Goal: Task Accomplishment & Management: Use online tool/utility

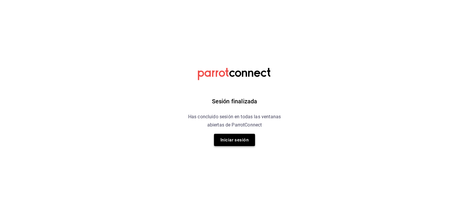
click at [241, 143] on button "Iniciar sesión" at bounding box center [234, 140] width 41 height 12
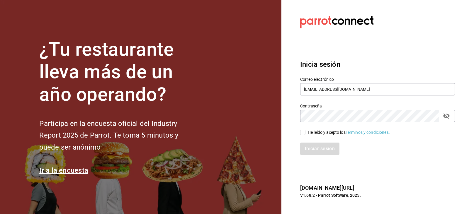
click at [305, 132] on input "He leído y acepto los Términos y condiciones." at bounding box center [302, 132] width 5 height 5
checkbox input "true"
click at [311, 141] on div "Iniciar sesión" at bounding box center [374, 145] width 162 height 19
click at [313, 149] on button "Iniciar sesión" at bounding box center [320, 149] width 40 height 12
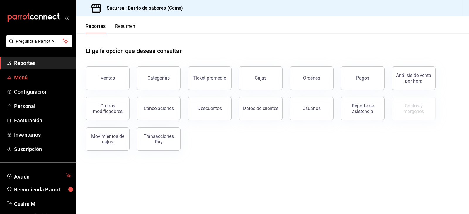
click at [27, 78] on span "Menú" at bounding box center [42, 78] width 57 height 8
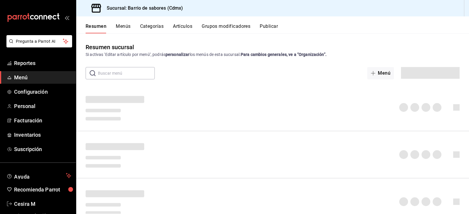
click at [157, 27] on button "Categorías" at bounding box center [152, 28] width 24 height 10
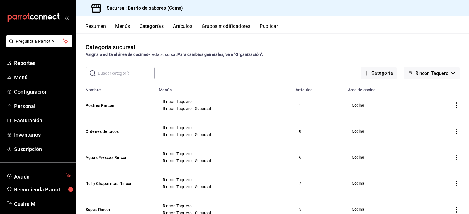
click at [192, 30] on button "Artículos" at bounding box center [182, 28] width 19 height 10
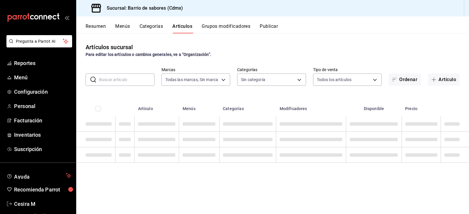
type input "54170aec-8ed1-4a83-91d9-e61a2f809249,df7bfe38-4ce9-448d-a052-554b50023395,f231c…"
type input "d4f2c970-276d-471a-bc58-83fd5eec7f62,ac1f3768-58ea-4cf7-976a-fbc56a6832cd,56d72…"
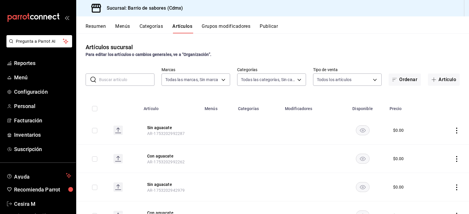
click at [354, 103] on th "Disponible" at bounding box center [362, 107] width 47 height 19
click at [360, 108] on th "Disponible" at bounding box center [362, 107] width 47 height 19
click at [401, 80] on button "Ordenar" at bounding box center [405, 80] width 32 height 12
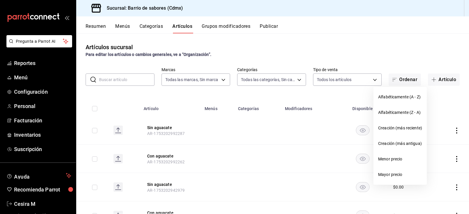
click at [453, 80] on div at bounding box center [234, 107] width 469 height 214
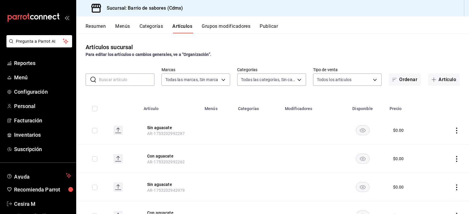
click at [380, 25] on div "Resumen Menús Categorías Artículos Grupos modificadores Publicar" at bounding box center [277, 28] width 383 height 10
click at [135, 77] on input "text" at bounding box center [126, 80] width 55 height 12
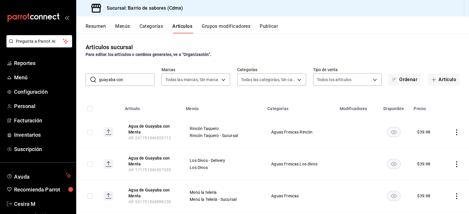
click at [392, 133] on rect "availability-product" at bounding box center [393, 132] width 13 height 10
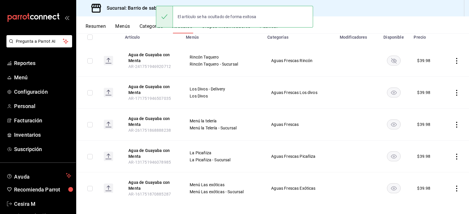
scroll to position [76, 0]
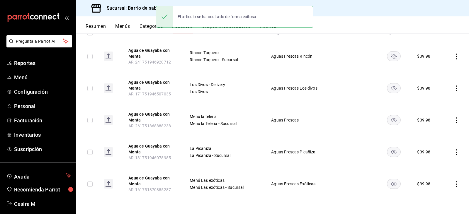
click at [387, 86] on rect "availability-product" at bounding box center [393, 89] width 13 height 10
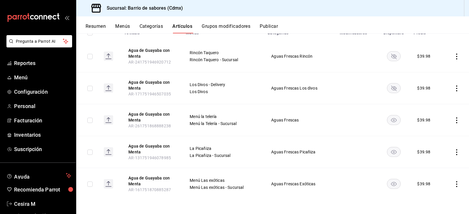
click at [390, 123] on rect "availability-product" at bounding box center [393, 120] width 13 height 10
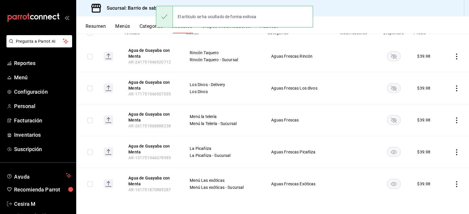
click at [392, 150] on rect "availability-product" at bounding box center [393, 152] width 13 height 10
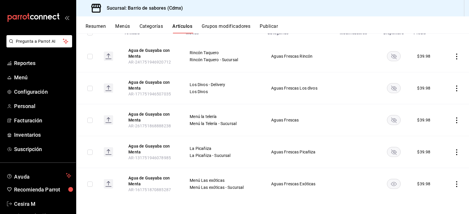
click at [395, 184] on rect "availability-product" at bounding box center [393, 184] width 13 height 10
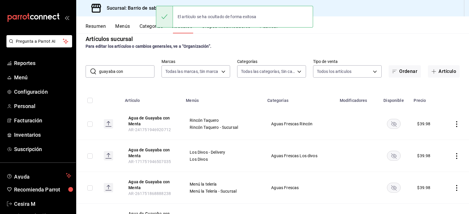
scroll to position [0, 0]
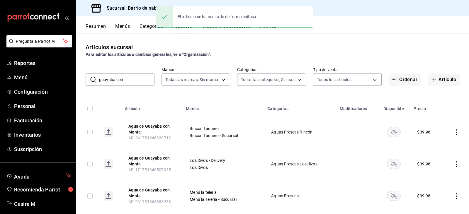
click at [130, 79] on input "guayaba con" at bounding box center [126, 80] width 55 height 12
type input "tuna"
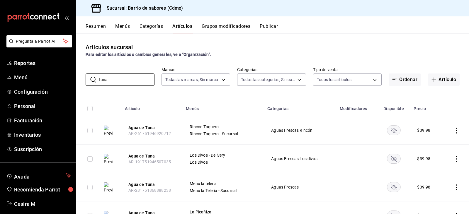
click at [272, 25] on button "Publicar" at bounding box center [269, 28] width 18 height 10
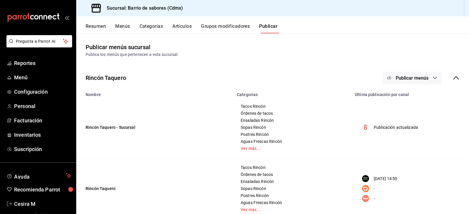
click at [433, 79] on icon "button" at bounding box center [435, 78] width 5 height 5
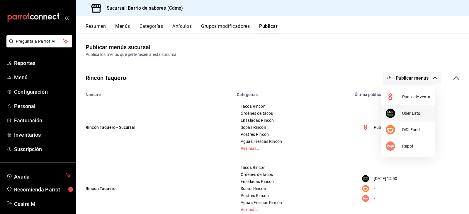
click at [407, 116] on span "Uber Eats" at bounding box center [416, 113] width 28 height 6
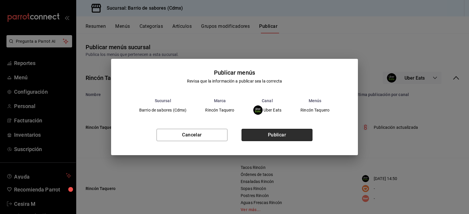
click at [272, 135] on button "Publicar" at bounding box center [276, 135] width 71 height 12
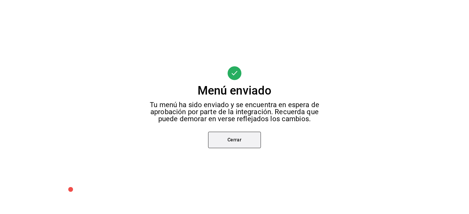
click at [250, 144] on button "Cerrar" at bounding box center [234, 140] width 53 height 16
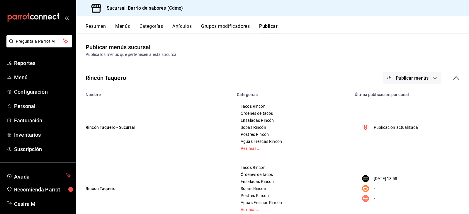
click at [439, 76] on div "Publicar menús" at bounding box center [421, 78] width 77 height 12
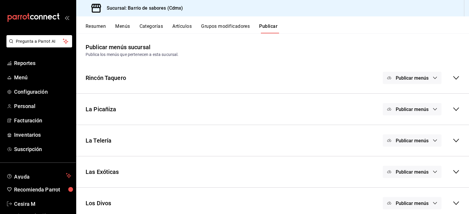
click at [422, 79] on span "Publicar menús" at bounding box center [412, 78] width 33 height 6
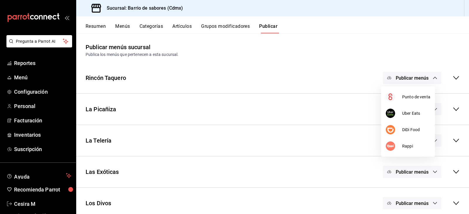
click at [422, 79] on div at bounding box center [234, 107] width 469 height 214
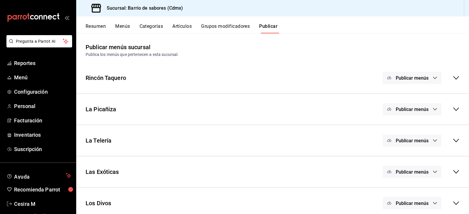
click at [422, 79] on span "Publicar menús" at bounding box center [412, 78] width 33 height 6
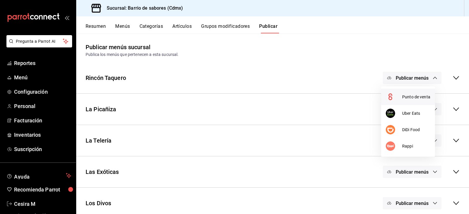
click at [420, 96] on span "Punto de venta" at bounding box center [416, 97] width 28 height 6
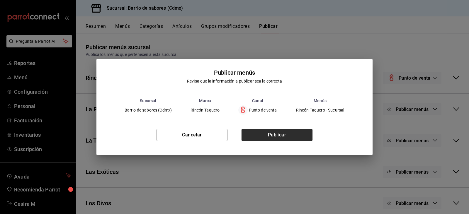
click at [259, 136] on button "Publicar" at bounding box center [276, 135] width 71 height 12
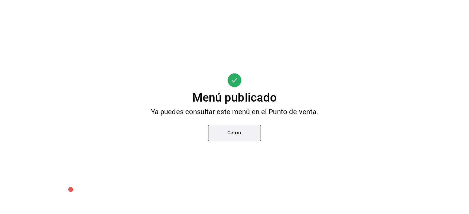
click at [220, 131] on button "Cerrar" at bounding box center [234, 133] width 53 height 16
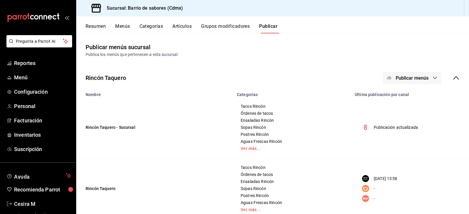
click at [453, 77] on icon at bounding box center [456, 77] width 7 height 7
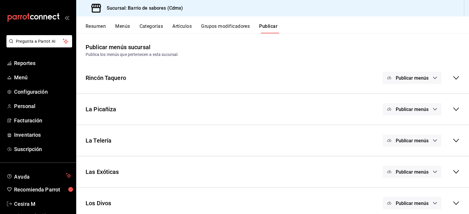
click at [436, 109] on button "Publicar menús" at bounding box center [412, 109] width 59 height 12
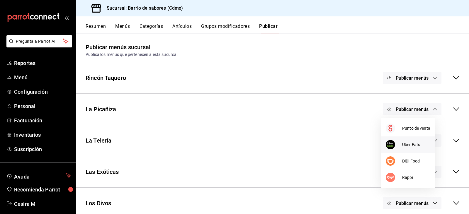
click at [405, 143] on span "Uber Eats" at bounding box center [416, 145] width 28 height 6
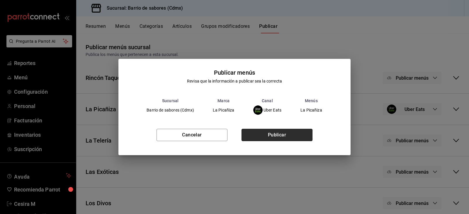
click at [253, 133] on button "Publicar" at bounding box center [276, 135] width 71 height 12
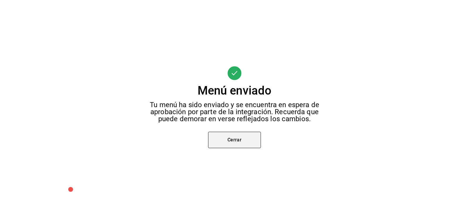
click at [245, 147] on button "Cerrar" at bounding box center [234, 140] width 53 height 16
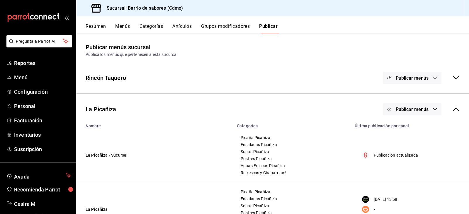
click at [421, 110] on span "Publicar menús" at bounding box center [412, 110] width 33 height 6
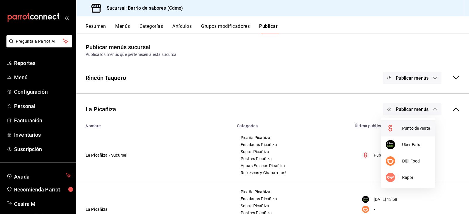
click at [397, 129] on div at bounding box center [394, 128] width 16 height 9
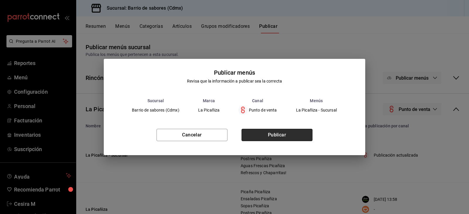
click at [265, 135] on button "Publicar" at bounding box center [276, 135] width 71 height 12
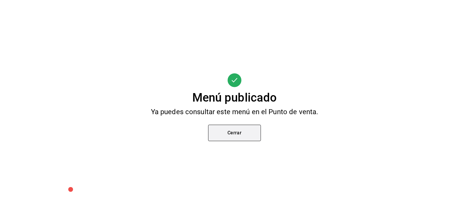
click at [254, 136] on button "Cerrar" at bounding box center [234, 133] width 53 height 16
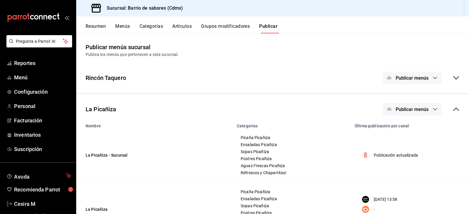
click at [455, 108] on div "La Picañiza Publicar menús" at bounding box center [272, 109] width 393 height 22
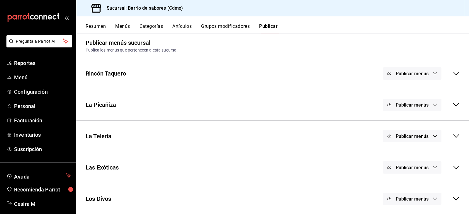
scroll to position [5, 0]
click at [414, 137] on span "Publicar menús" at bounding box center [412, 136] width 33 height 6
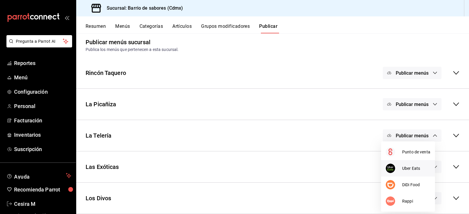
click at [408, 165] on li "Uber Eats" at bounding box center [408, 168] width 54 height 16
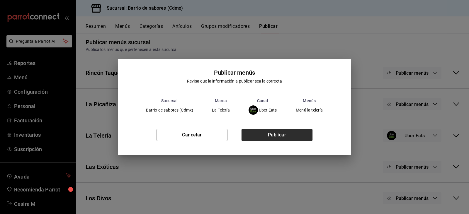
click at [295, 138] on button "Publicar" at bounding box center [276, 135] width 71 height 12
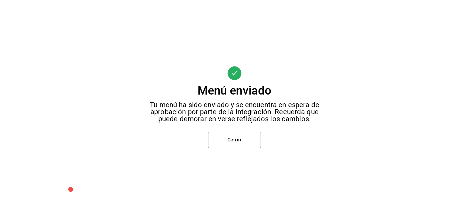
scroll to position [25, 0]
click at [218, 134] on button "Cerrar" at bounding box center [234, 140] width 53 height 16
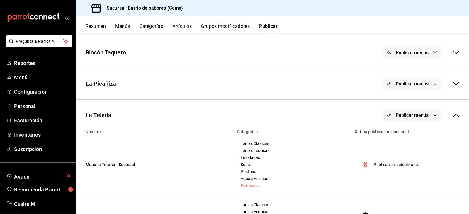
click at [410, 119] on button "Publicar menús" at bounding box center [412, 115] width 59 height 12
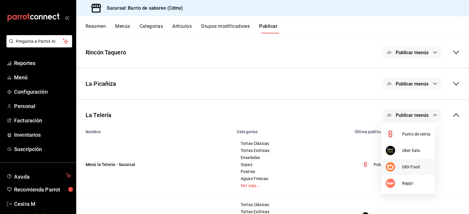
click at [425, 171] on li "DiDi Food" at bounding box center [408, 167] width 54 height 16
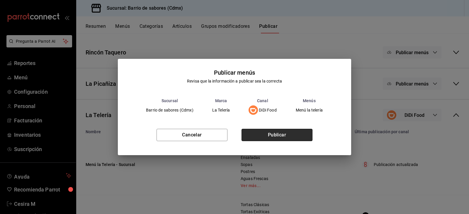
click at [273, 137] on button "Publicar" at bounding box center [276, 135] width 71 height 12
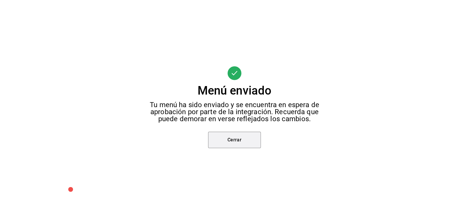
click at [241, 144] on button "Cerrar" at bounding box center [234, 140] width 53 height 16
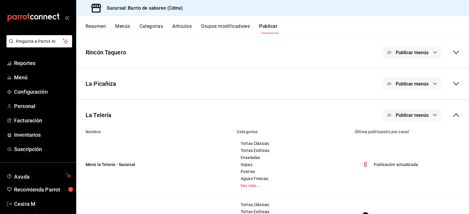
click at [427, 115] on button "Publicar menús" at bounding box center [412, 115] width 59 height 12
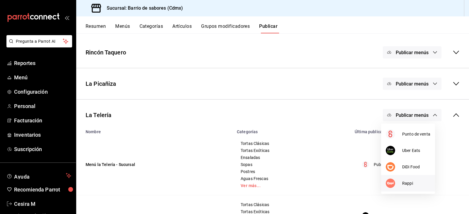
click at [401, 184] on div at bounding box center [394, 183] width 16 height 9
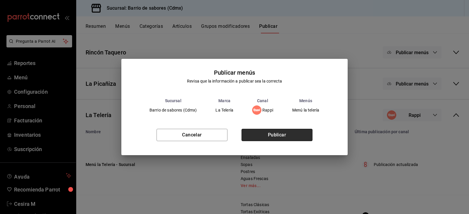
click at [286, 130] on button "Publicar" at bounding box center [276, 135] width 71 height 12
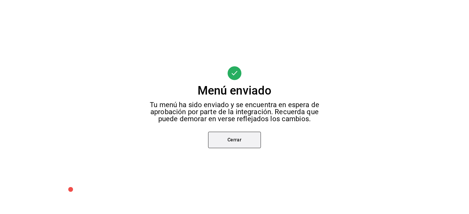
click at [224, 139] on button "Cerrar" at bounding box center [234, 140] width 53 height 16
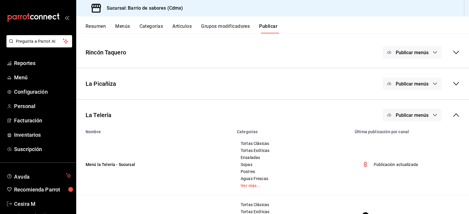
click at [417, 120] on button "Publicar menús" at bounding box center [412, 115] width 59 height 12
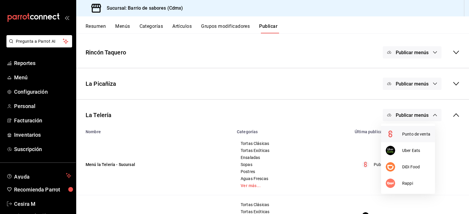
click at [407, 139] on li "Punto de venta" at bounding box center [408, 134] width 54 height 16
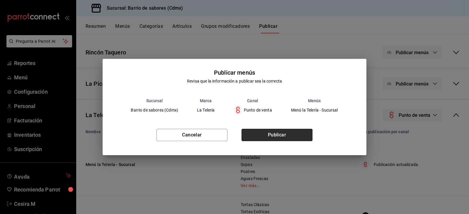
click at [273, 134] on button "Publicar" at bounding box center [276, 135] width 71 height 12
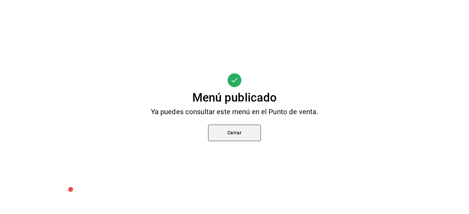
click at [220, 130] on button "Cerrar" at bounding box center [234, 133] width 53 height 16
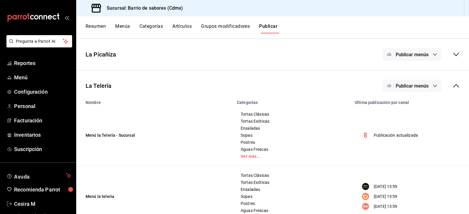
click at [453, 87] on icon at bounding box center [456, 86] width 6 height 4
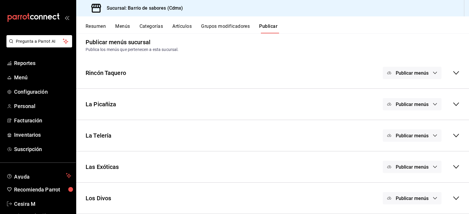
scroll to position [5, 0]
click at [424, 166] on span "Publicar menús" at bounding box center [412, 167] width 33 height 6
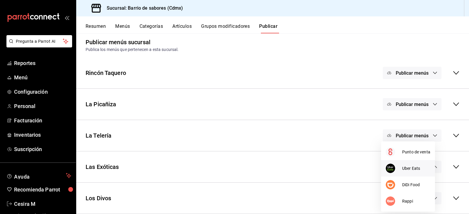
click at [411, 169] on span "Uber Eats" at bounding box center [416, 169] width 28 height 6
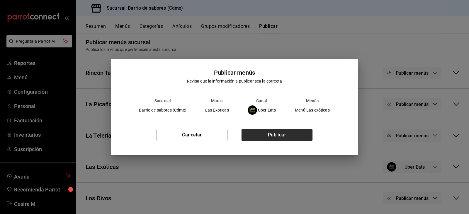
click at [280, 130] on button "Publicar" at bounding box center [276, 135] width 71 height 12
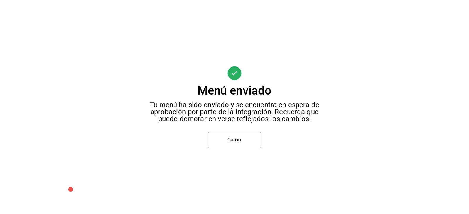
scroll to position [57, 0]
click at [253, 153] on div "Menú enviado Tu menú ha sido enviado y se encuentra en espera de aprobación por…" at bounding box center [234, 107] width 469 height 214
click at [253, 143] on button "Cerrar" at bounding box center [234, 140] width 53 height 16
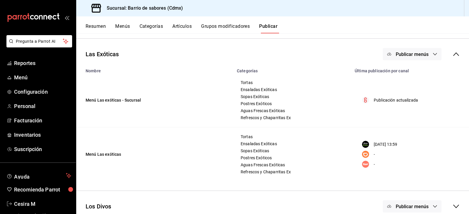
scroll to position [126, 0]
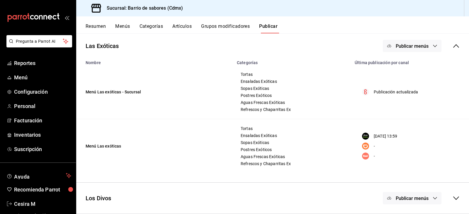
click at [433, 199] on icon "button" at bounding box center [435, 198] width 5 height 5
click at [421, 45] on div at bounding box center [234, 107] width 469 height 214
click at [433, 199] on icon "button" at bounding box center [435, 198] width 4 height 2
click at [412, 153] on span "Uber Eats" at bounding box center [416, 152] width 28 height 6
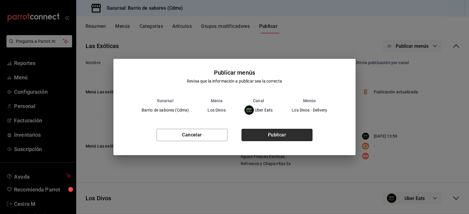
click at [303, 138] on button "Publicar" at bounding box center [276, 135] width 71 height 12
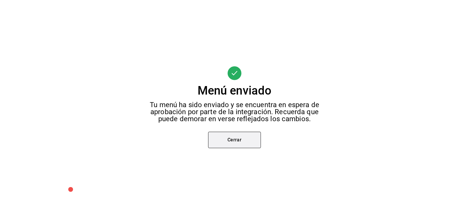
click at [234, 140] on button "Cerrar" at bounding box center [234, 140] width 53 height 16
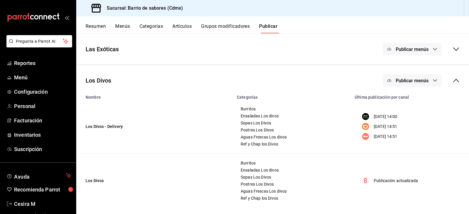
scroll to position [88, 0]
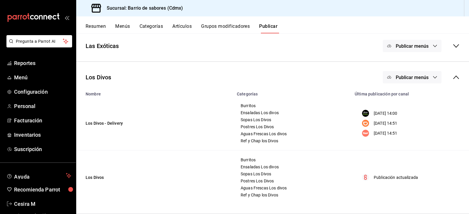
click at [418, 83] on div "Los Divos Publicar menús" at bounding box center [272, 78] width 393 height 22
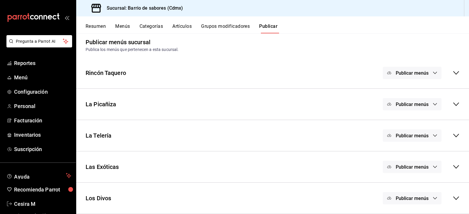
scroll to position [5, 0]
click at [419, 197] on span "Publicar menús" at bounding box center [412, 199] width 33 height 6
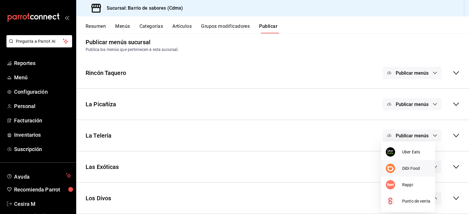
click at [407, 169] on span "DiDi Food" at bounding box center [416, 169] width 28 height 6
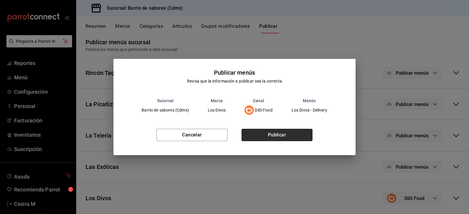
click at [265, 136] on button "Publicar" at bounding box center [276, 135] width 71 height 12
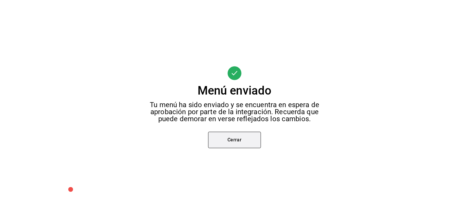
scroll to position [88, 0]
click at [222, 139] on button "Cerrar" at bounding box center [234, 140] width 53 height 16
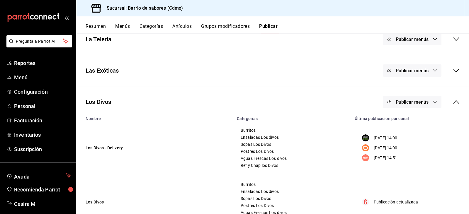
scroll to position [126, 0]
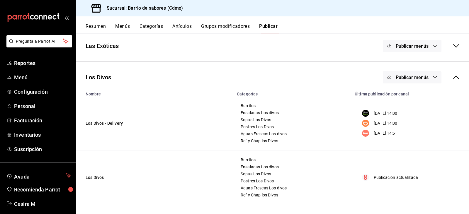
click at [433, 79] on icon "button" at bounding box center [435, 77] width 5 height 5
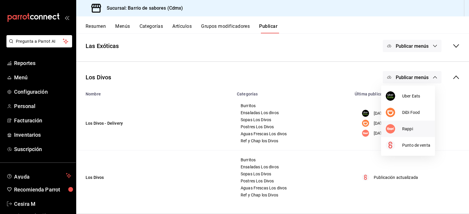
click at [414, 131] on span "Rappi" at bounding box center [416, 129] width 28 height 6
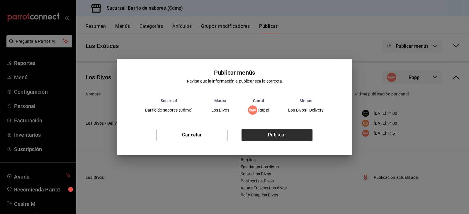
click at [288, 132] on button "Publicar" at bounding box center [276, 135] width 71 height 12
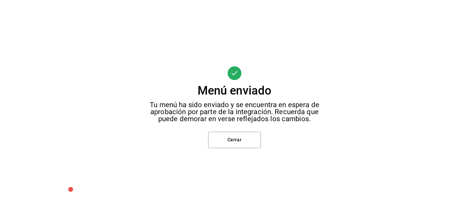
scroll to position [88, 0]
click at [241, 134] on button "Cerrar" at bounding box center [234, 140] width 53 height 16
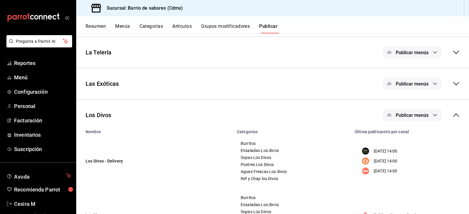
click at [188, 25] on button "Artículos" at bounding box center [181, 28] width 19 height 10
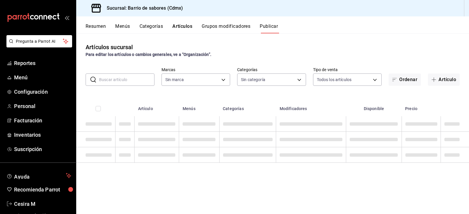
type input "54170aec-8ed1-4a83-91d9-e61a2f809249,df7bfe38-4ce9-448d-a052-554b50023395,f231c…"
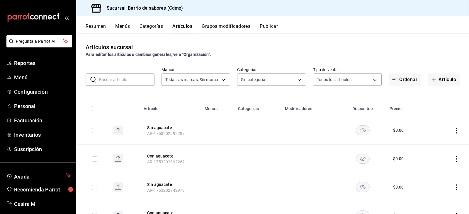
type input "d4f2c970-276d-471a-bc58-83fd5eec7f62,ac1f3768-58ea-4cf7-976a-fbc56a6832cd,56d72…"
click at [132, 81] on input "text" at bounding box center [126, 80] width 55 height 12
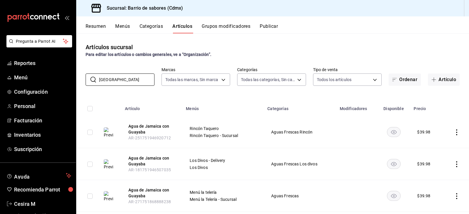
type input "[GEOGRAPHIC_DATA]"
click at [388, 132] on rect "availability-product" at bounding box center [393, 132] width 13 height 10
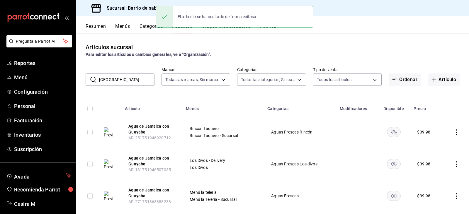
click at [394, 166] on rect "availability-product" at bounding box center [393, 164] width 13 height 10
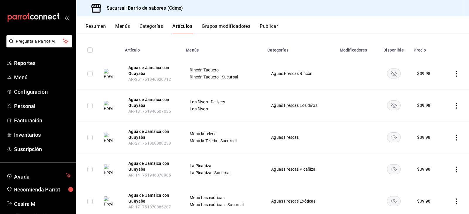
click at [394, 141] on rect "availability-product" at bounding box center [393, 138] width 13 height 10
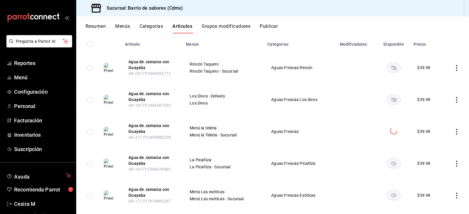
scroll to position [76, 0]
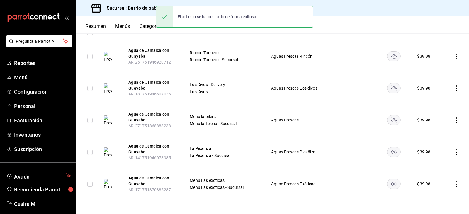
click at [394, 155] on rect "availability-product" at bounding box center [393, 152] width 13 height 10
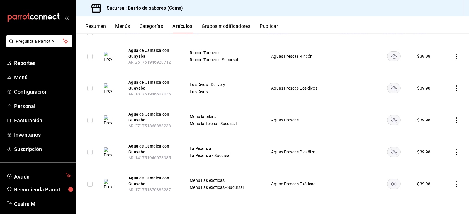
click at [396, 187] on rect "availability-product" at bounding box center [393, 184] width 13 height 10
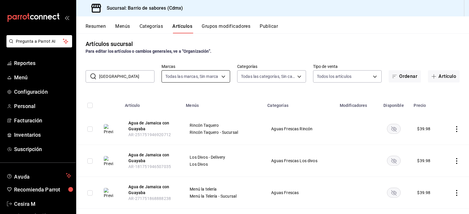
scroll to position [0, 0]
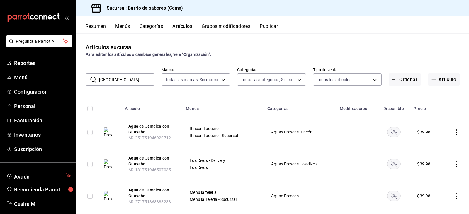
click at [266, 26] on button "Publicar" at bounding box center [269, 28] width 18 height 10
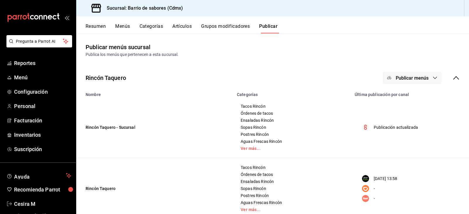
click at [402, 82] on button "Publicar menús" at bounding box center [412, 78] width 59 height 12
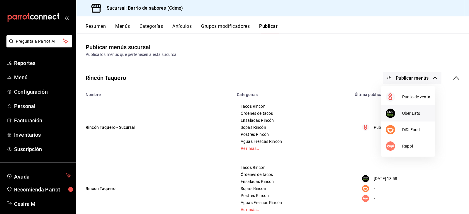
click at [409, 116] on span "Uber Eats" at bounding box center [416, 113] width 28 height 6
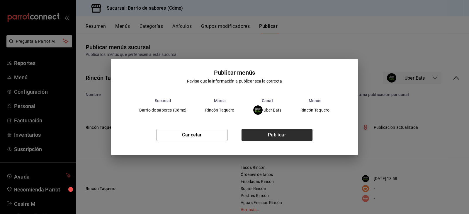
click at [292, 136] on button "Publicar" at bounding box center [276, 135] width 71 height 12
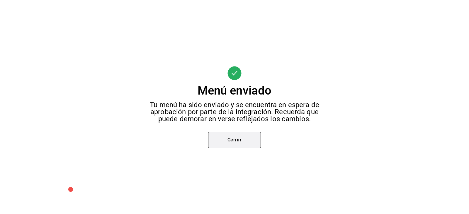
click at [236, 144] on button "Cerrar" at bounding box center [234, 140] width 53 height 16
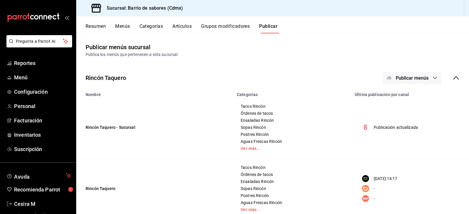
click at [445, 83] on div "Publicar menús" at bounding box center [421, 78] width 77 height 12
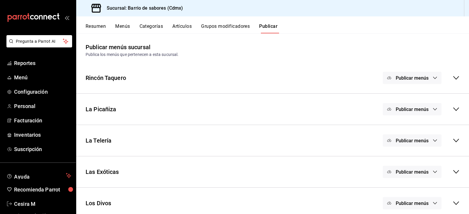
click at [433, 110] on icon "button" at bounding box center [435, 109] width 5 height 5
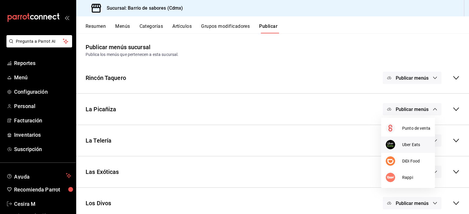
click at [416, 147] on span "Uber Eats" at bounding box center [416, 145] width 28 height 6
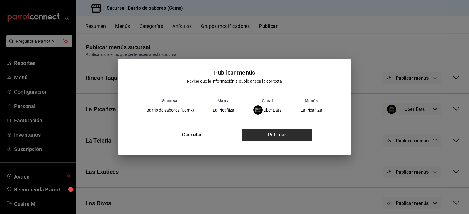
click at [298, 139] on button "Publicar" at bounding box center [276, 135] width 71 height 12
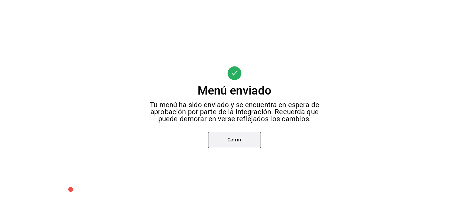
click at [219, 137] on button "Cerrar" at bounding box center [234, 140] width 53 height 16
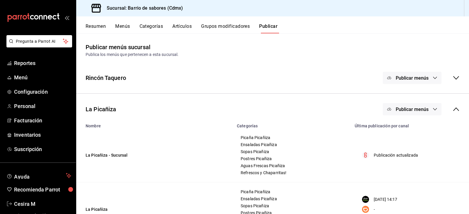
click at [453, 108] on icon at bounding box center [456, 109] width 7 height 7
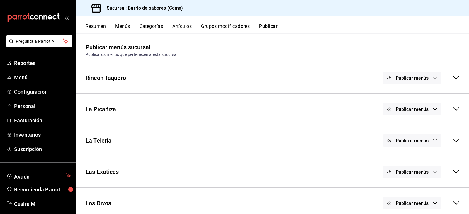
click at [422, 140] on span "Publicar menús" at bounding box center [412, 141] width 33 height 6
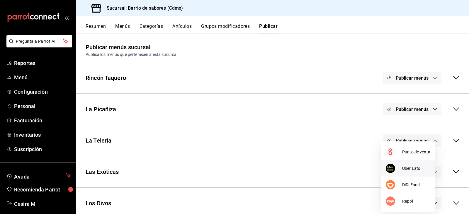
click at [410, 165] on li "Uber Eats" at bounding box center [408, 168] width 54 height 16
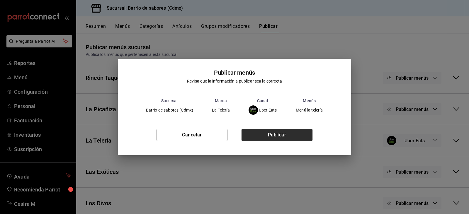
click at [269, 134] on button "Publicar" at bounding box center [276, 135] width 71 height 12
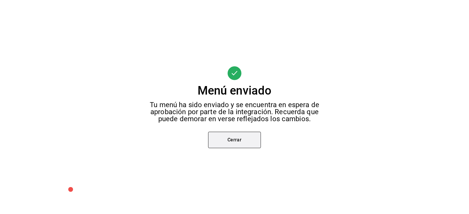
scroll to position [25, 0]
click at [242, 136] on button "Cerrar" at bounding box center [234, 140] width 53 height 16
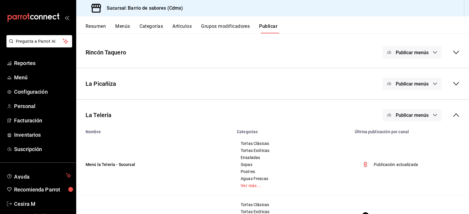
click at [410, 118] on span "Publicar menús" at bounding box center [412, 116] width 33 height 6
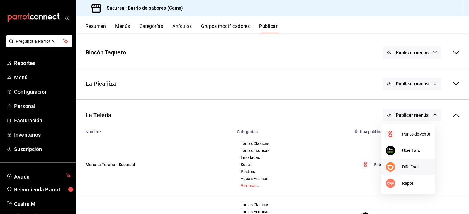
click at [405, 159] on li "DiDi Food" at bounding box center [408, 167] width 54 height 16
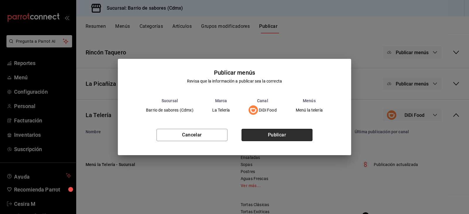
click at [283, 130] on button "Publicar" at bounding box center [276, 135] width 71 height 12
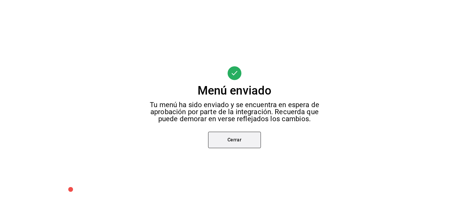
click at [215, 137] on button "Cerrar" at bounding box center [234, 140] width 53 height 16
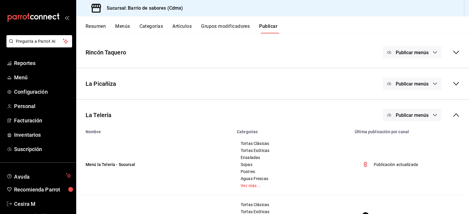
click at [422, 119] on button "Publicar menús" at bounding box center [412, 115] width 59 height 12
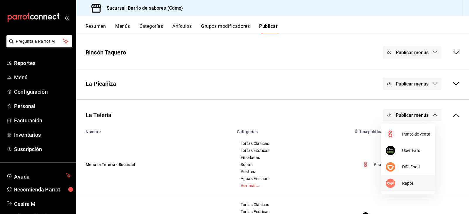
click at [408, 184] on span "Rappi" at bounding box center [416, 184] width 28 height 6
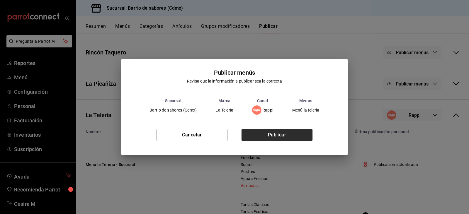
click at [296, 137] on button "Publicar" at bounding box center [276, 135] width 71 height 12
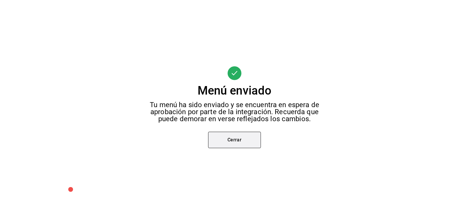
click at [251, 142] on button "Cerrar" at bounding box center [234, 140] width 53 height 16
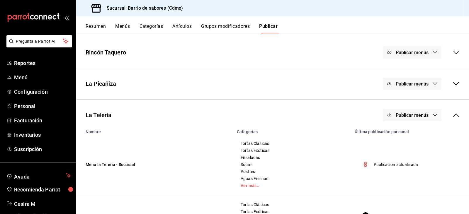
click at [449, 118] on div "Publicar menús" at bounding box center [421, 115] width 77 height 12
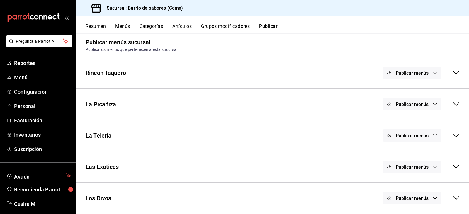
scroll to position [5, 0]
click at [427, 166] on button "Publicar menús" at bounding box center [412, 167] width 59 height 12
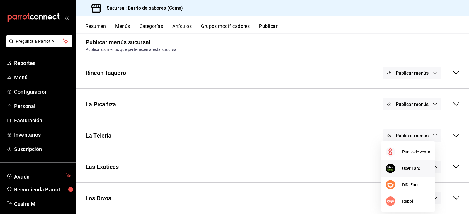
click at [414, 170] on span "Uber Eats" at bounding box center [416, 169] width 28 height 6
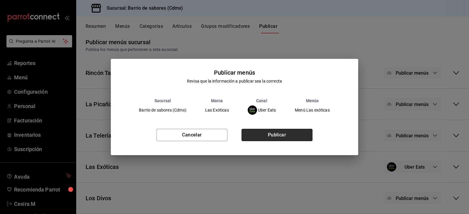
click at [294, 137] on button "Publicar" at bounding box center [276, 135] width 71 height 12
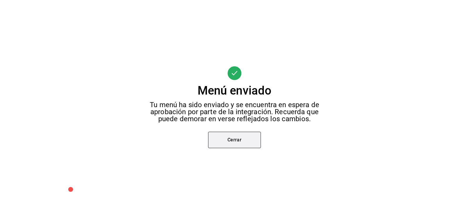
scroll to position [57, 0]
click at [243, 140] on button "Cerrar" at bounding box center [234, 140] width 53 height 16
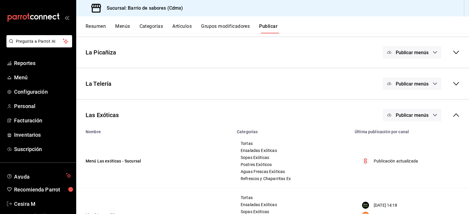
click at [454, 119] on div "Publicar menús" at bounding box center [421, 115] width 77 height 12
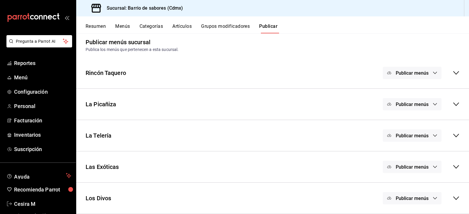
scroll to position [5, 0]
click at [421, 196] on span "Publicar menús" at bounding box center [412, 199] width 33 height 6
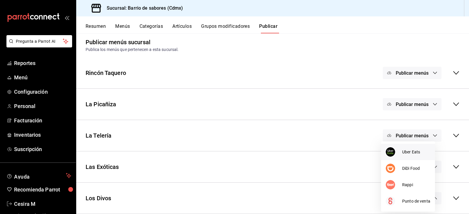
click at [418, 155] on span "Uber Eats" at bounding box center [416, 152] width 28 height 6
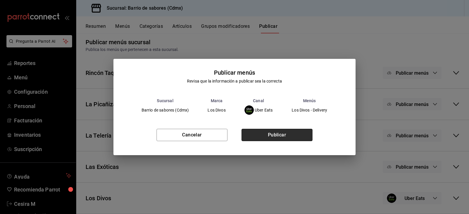
click at [282, 135] on button "Publicar" at bounding box center [276, 135] width 71 height 12
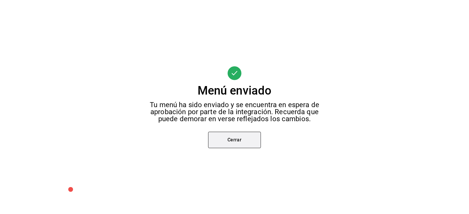
scroll to position [88, 0]
click at [227, 141] on button "Cerrar" at bounding box center [234, 140] width 53 height 16
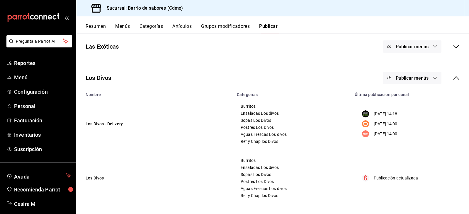
scroll to position [126, 0]
click at [416, 81] on button "Publicar menús" at bounding box center [412, 77] width 59 height 12
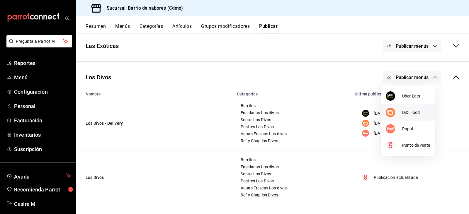
click at [411, 112] on span "DiDi Food" at bounding box center [416, 113] width 28 height 6
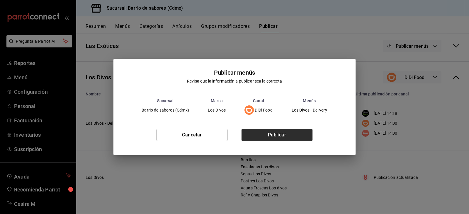
click at [300, 139] on button "Publicar" at bounding box center [276, 135] width 71 height 12
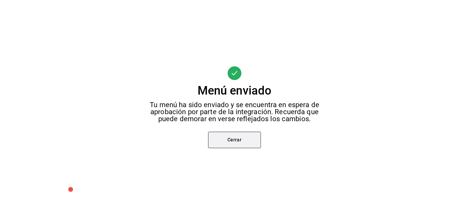
scroll to position [88, 0]
click at [236, 134] on button "Cerrar" at bounding box center [234, 140] width 53 height 16
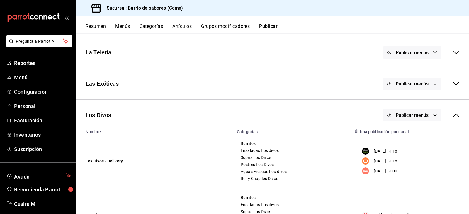
click at [420, 117] on span "Publicar menús" at bounding box center [412, 116] width 33 height 6
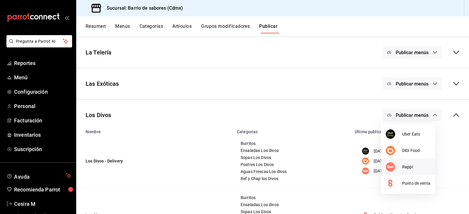
click at [408, 168] on span "Rappi" at bounding box center [416, 167] width 28 height 6
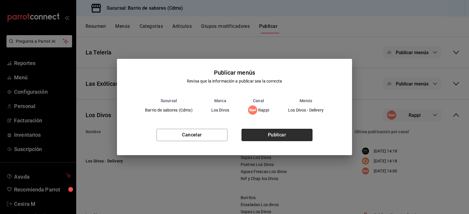
click at [305, 135] on button "Publicar" at bounding box center [276, 135] width 71 height 12
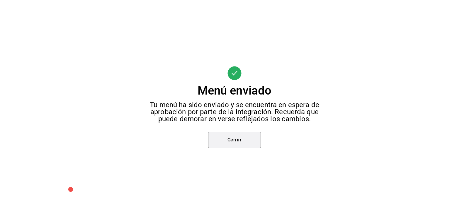
click at [249, 140] on button "Cerrar" at bounding box center [234, 140] width 53 height 16
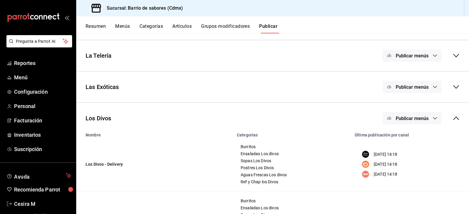
scroll to position [0, 0]
